Goal: Go to known website: Access a specific website the user already knows

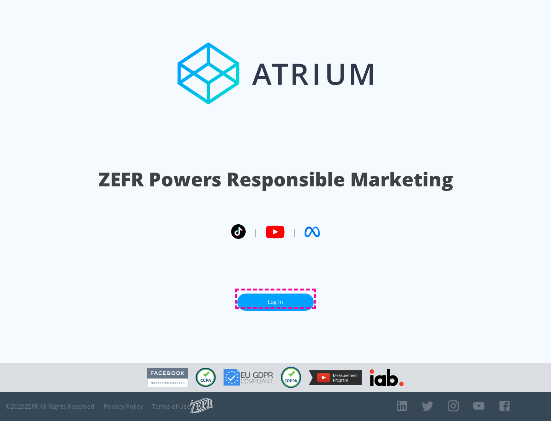
click at [275, 299] on link "Log In" at bounding box center [275, 301] width 76 height 17
